Goal: Navigation & Orientation: Find specific page/section

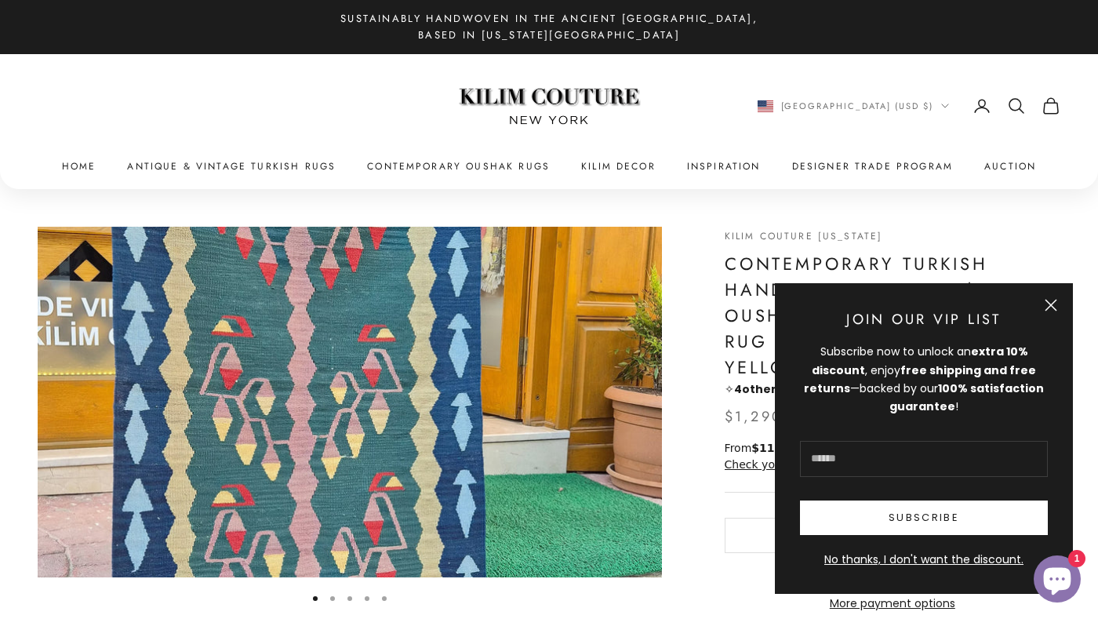
click at [1047, 302] on button "Close" at bounding box center [1051, 305] width 13 height 13
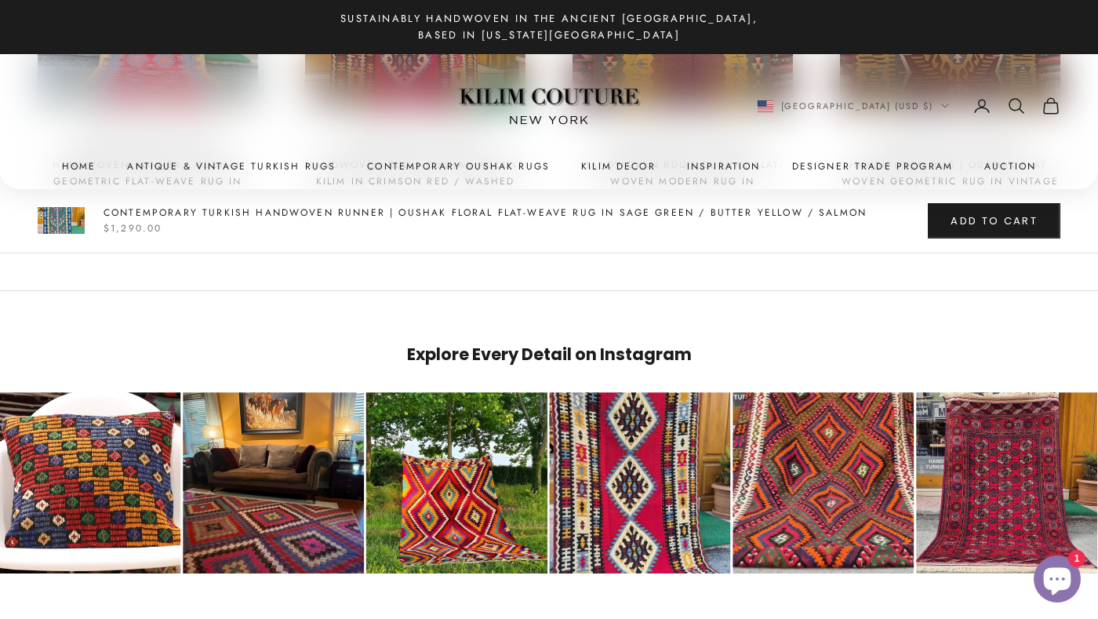
scroll to position [1366, 0]
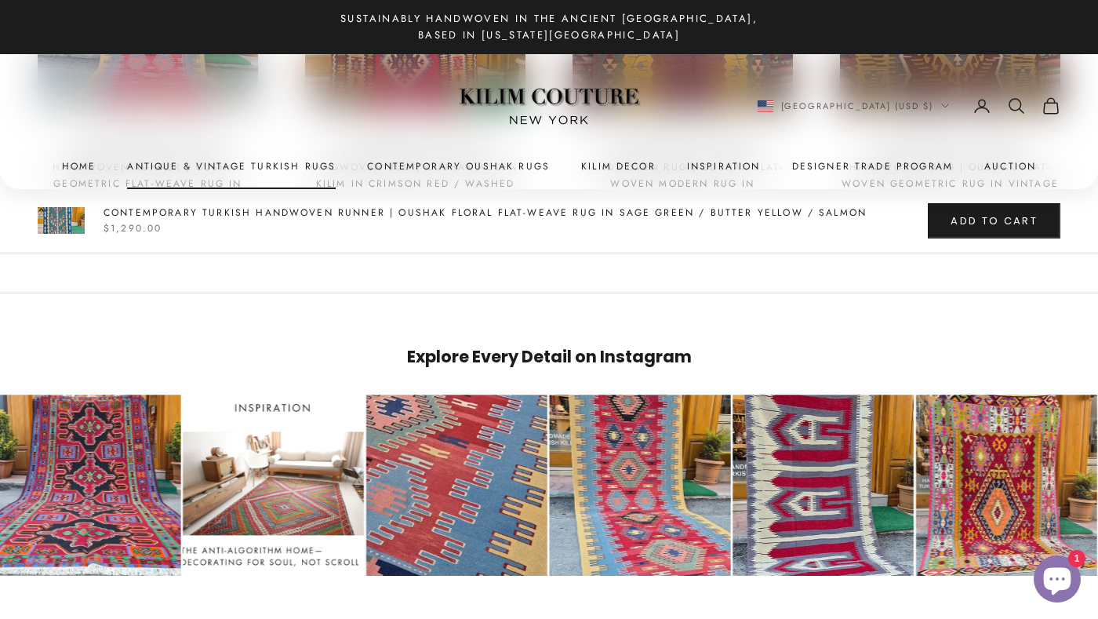
click at [250, 167] on link "Antique & Vintage Turkish Rugs" at bounding box center [231, 166] width 209 height 16
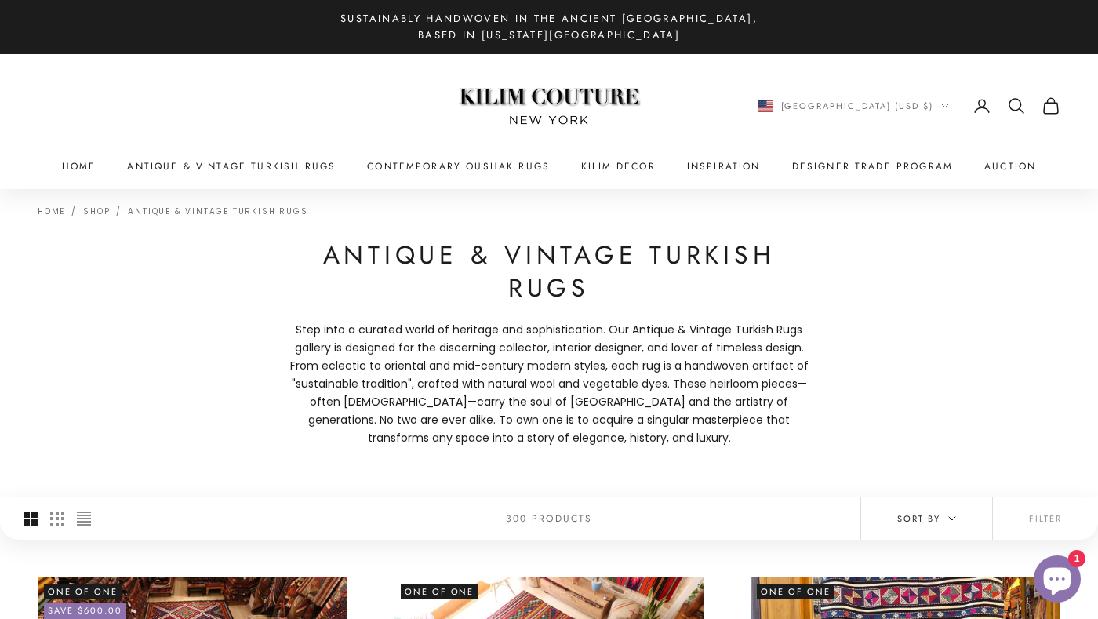
click at [931, 518] on span "Sort by" at bounding box center [926, 518] width 59 height 14
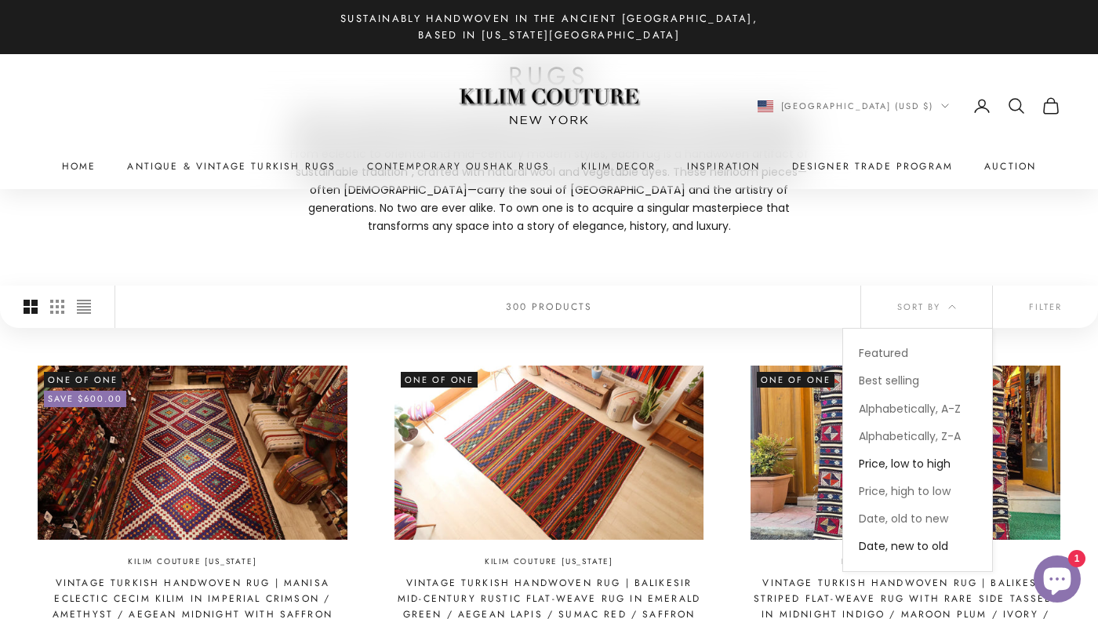
click at [900, 460] on span "Price, low to high" at bounding box center [905, 464] width 92 height 16
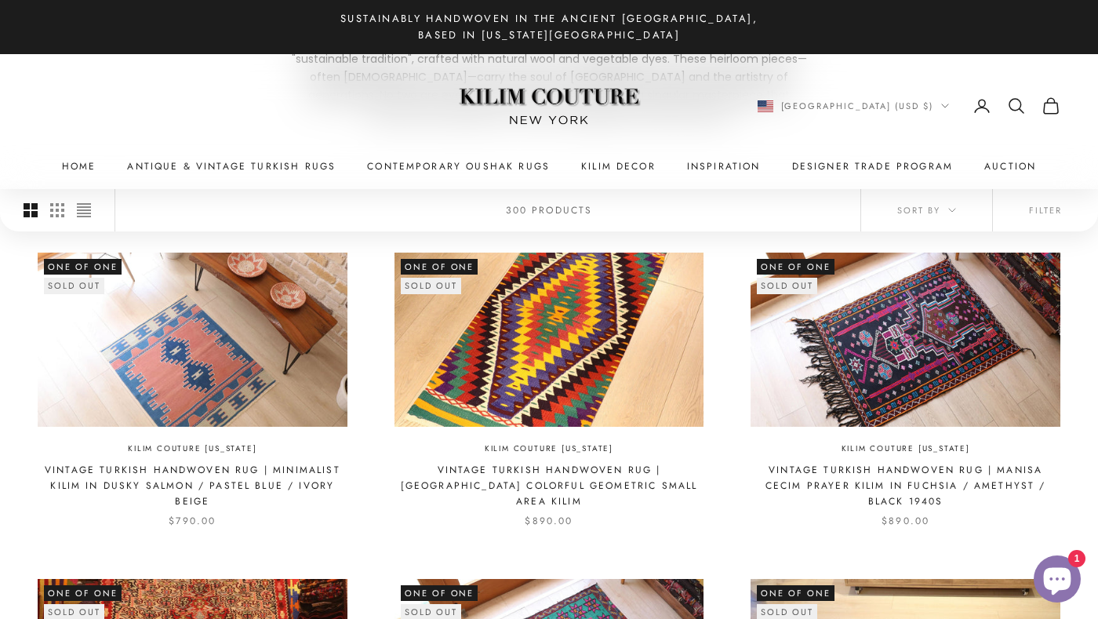
scroll to position [330, 0]
